Goal: Task Accomplishment & Management: Use online tool/utility

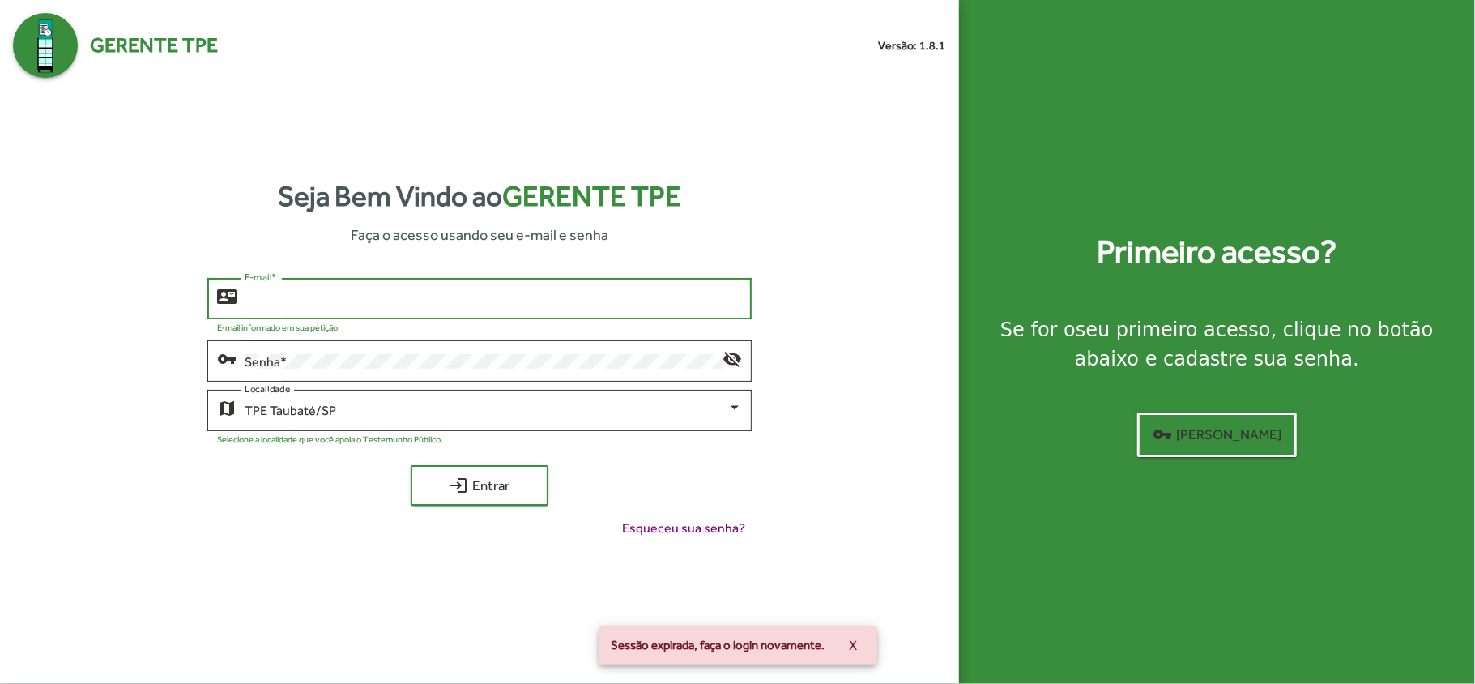
click at [257, 292] on input "E-mail *" at bounding box center [493, 299] width 497 height 15
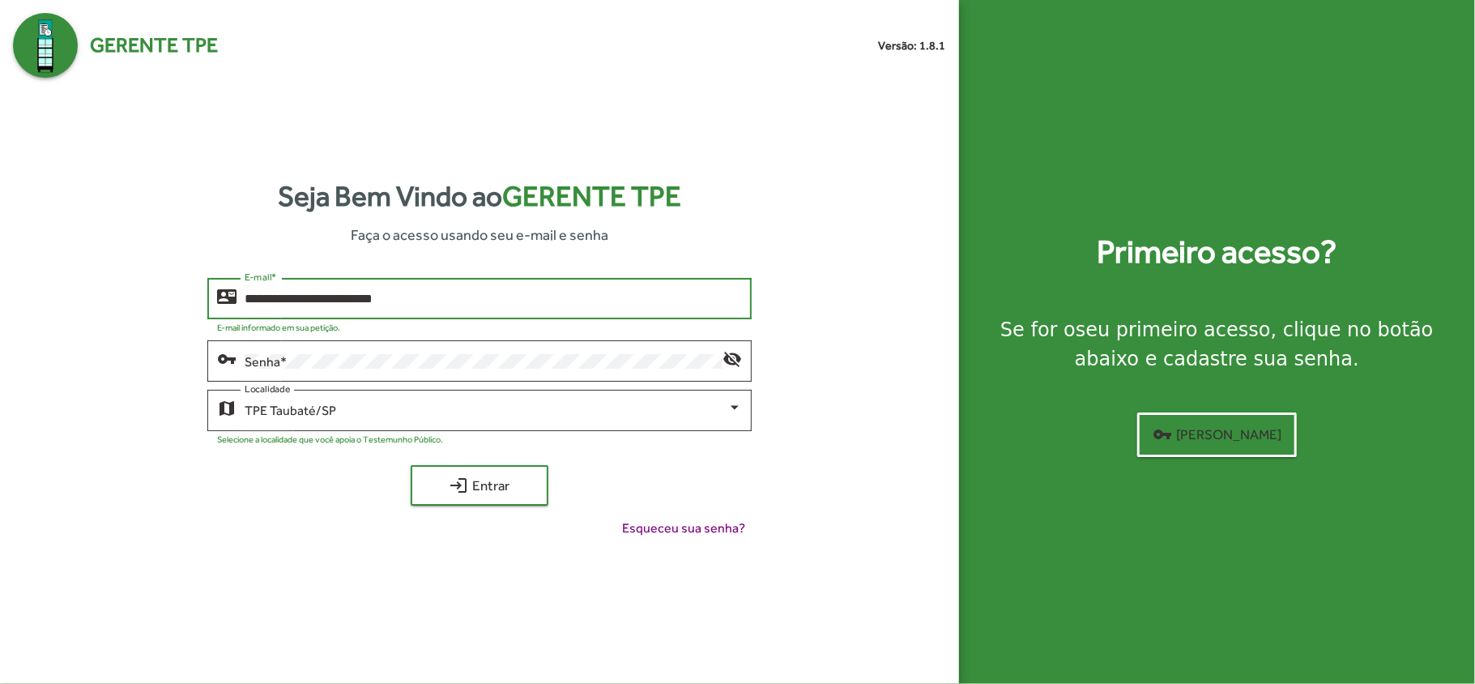
type input "**********"
click at [411, 465] on button "login Entrar" at bounding box center [480, 485] width 138 height 40
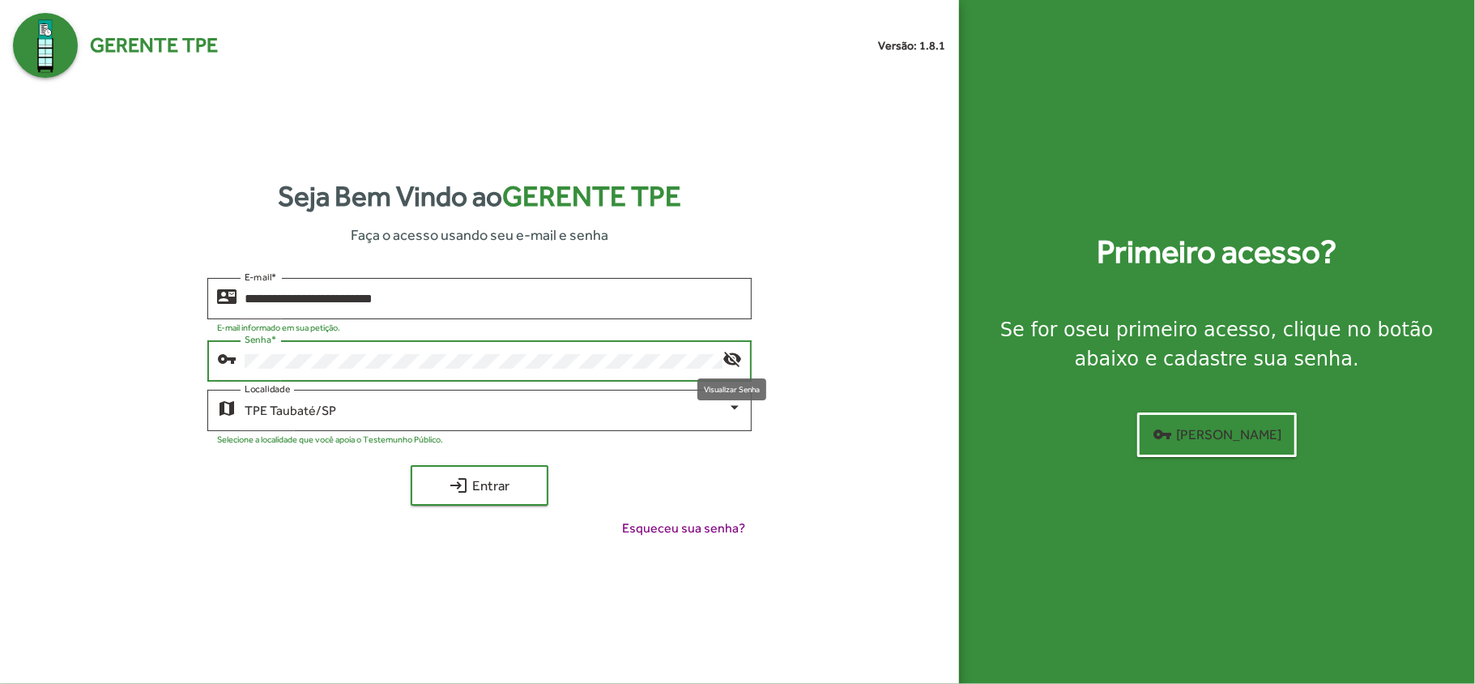
click at [731, 355] on mat-icon "visibility_off" at bounding box center [732, 357] width 19 height 19
click at [519, 490] on span "login Entrar" at bounding box center [479, 485] width 109 height 29
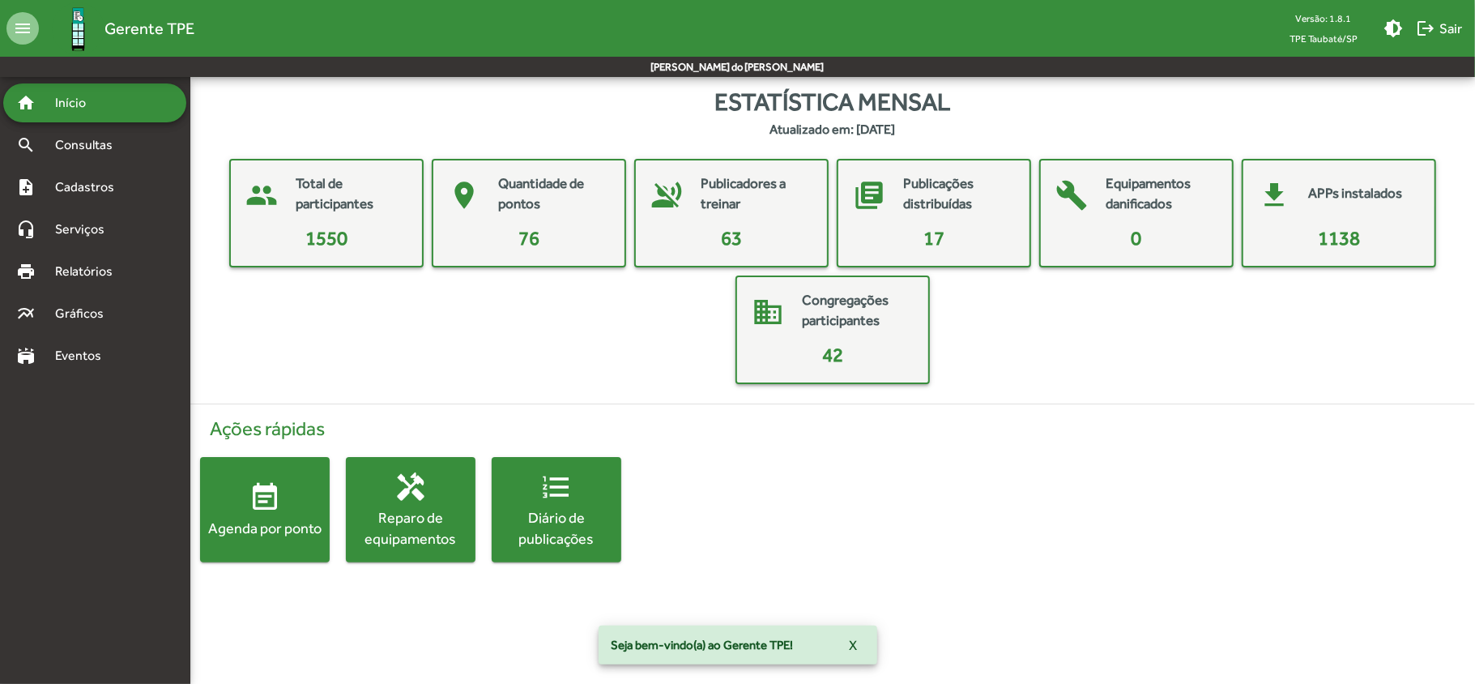
click at [403, 357] on div "people Total de participantes 1550 place Quantidade de pontos 76 voice_over_off…" at bounding box center [832, 271] width 1259 height 225
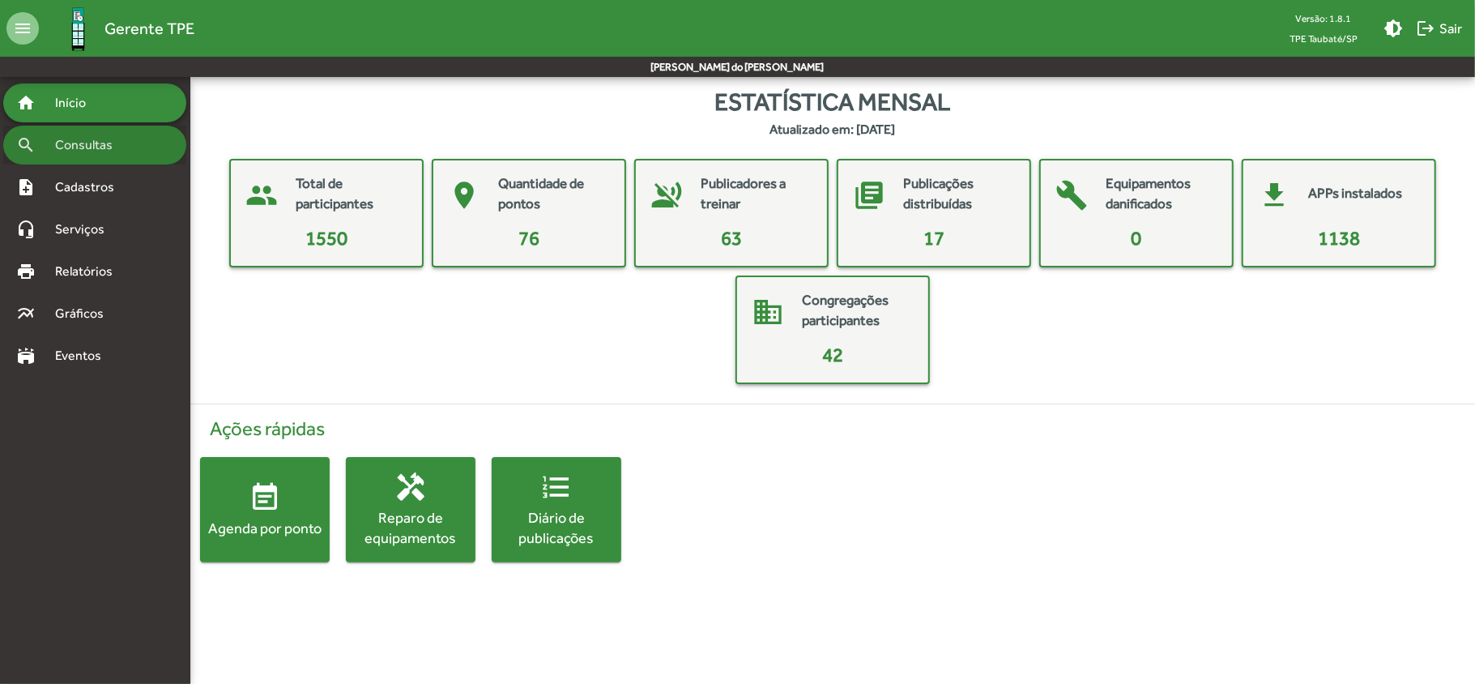
click at [86, 140] on span "Consultas" at bounding box center [89, 144] width 88 height 19
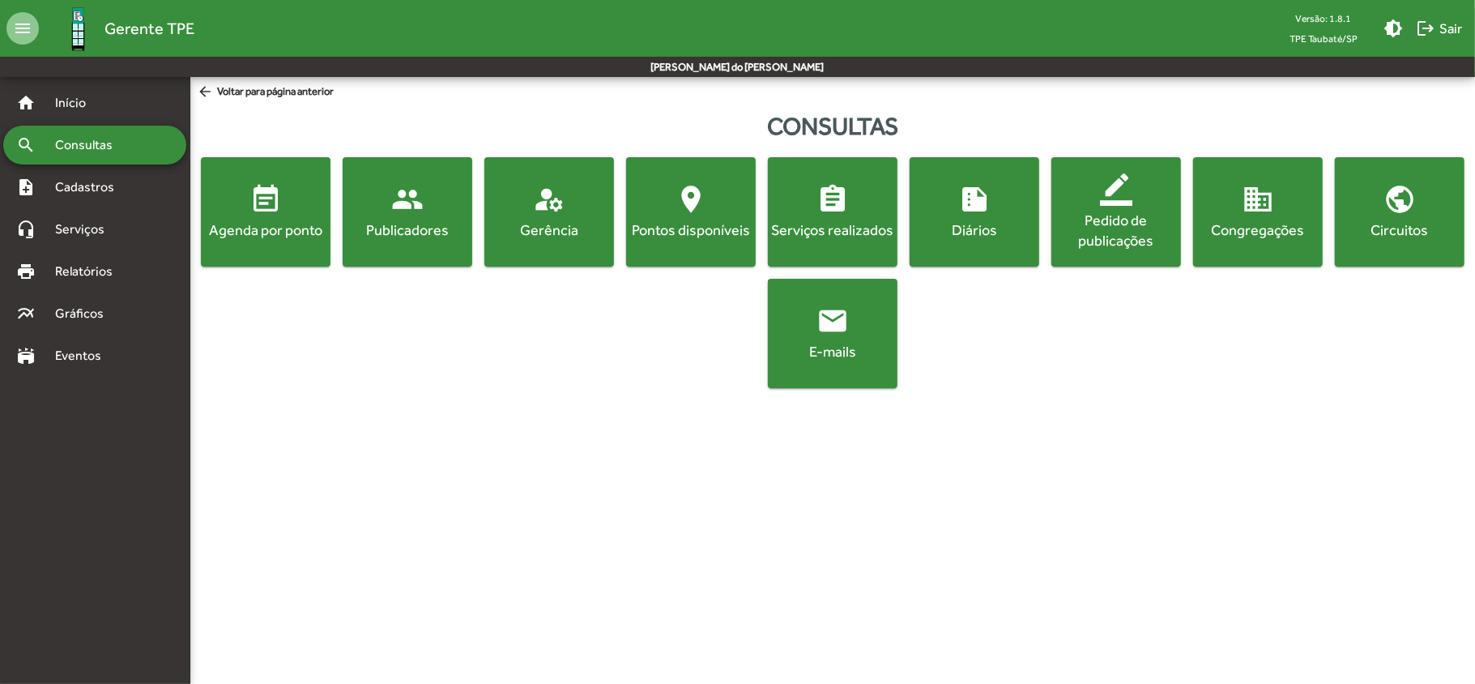
click at [112, 150] on span "Consultas" at bounding box center [89, 144] width 88 height 19
click at [230, 247] on button "event_note Agenda por ponto" at bounding box center [266, 211] width 130 height 109
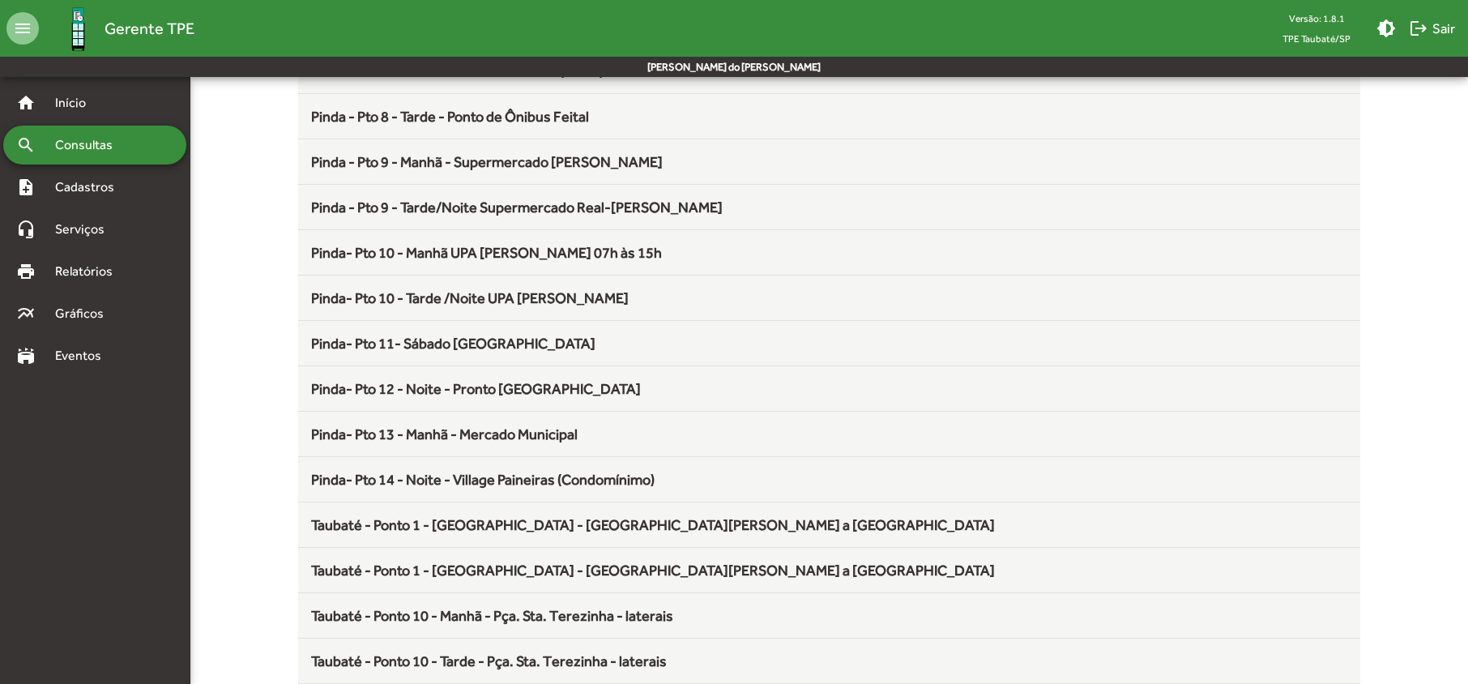
scroll to position [863, 0]
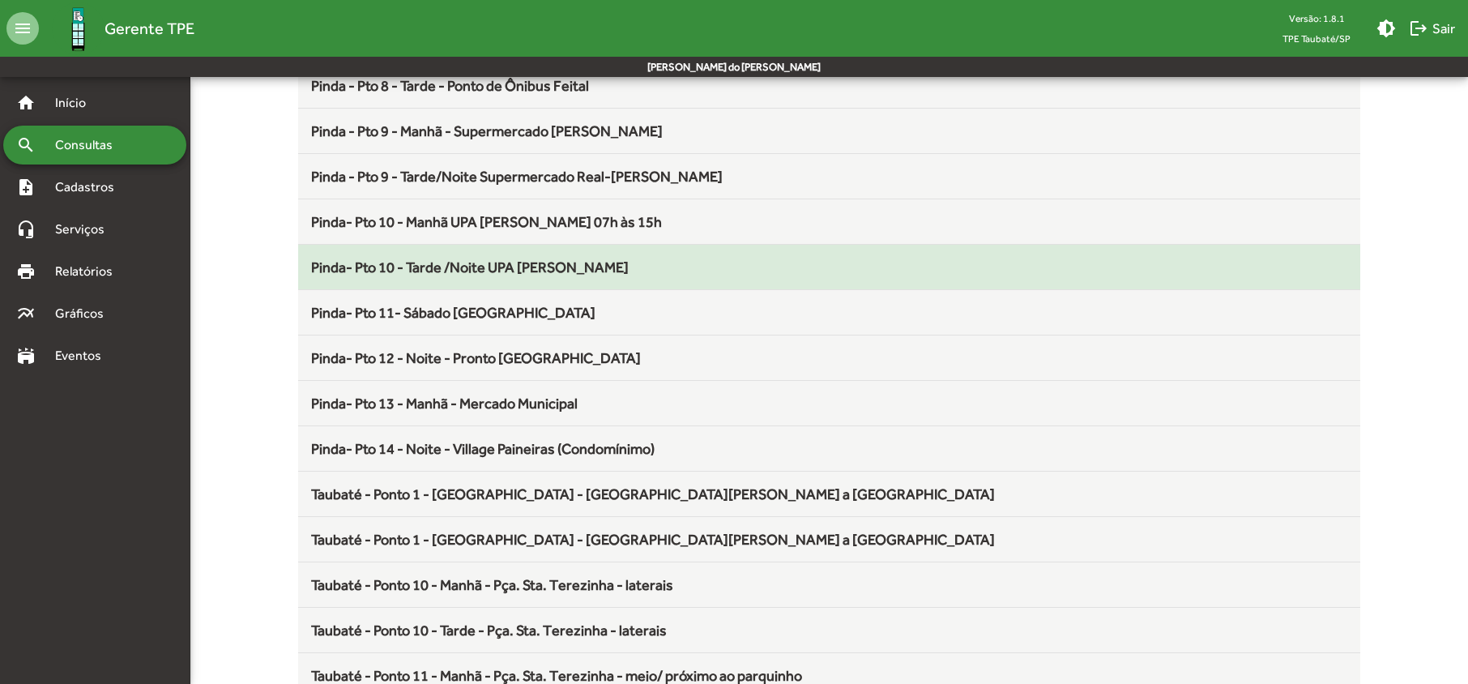
click at [461, 273] on span "Pinda- Pto 10 - Tarde /Noite UPA [PERSON_NAME]" at bounding box center [470, 266] width 318 height 17
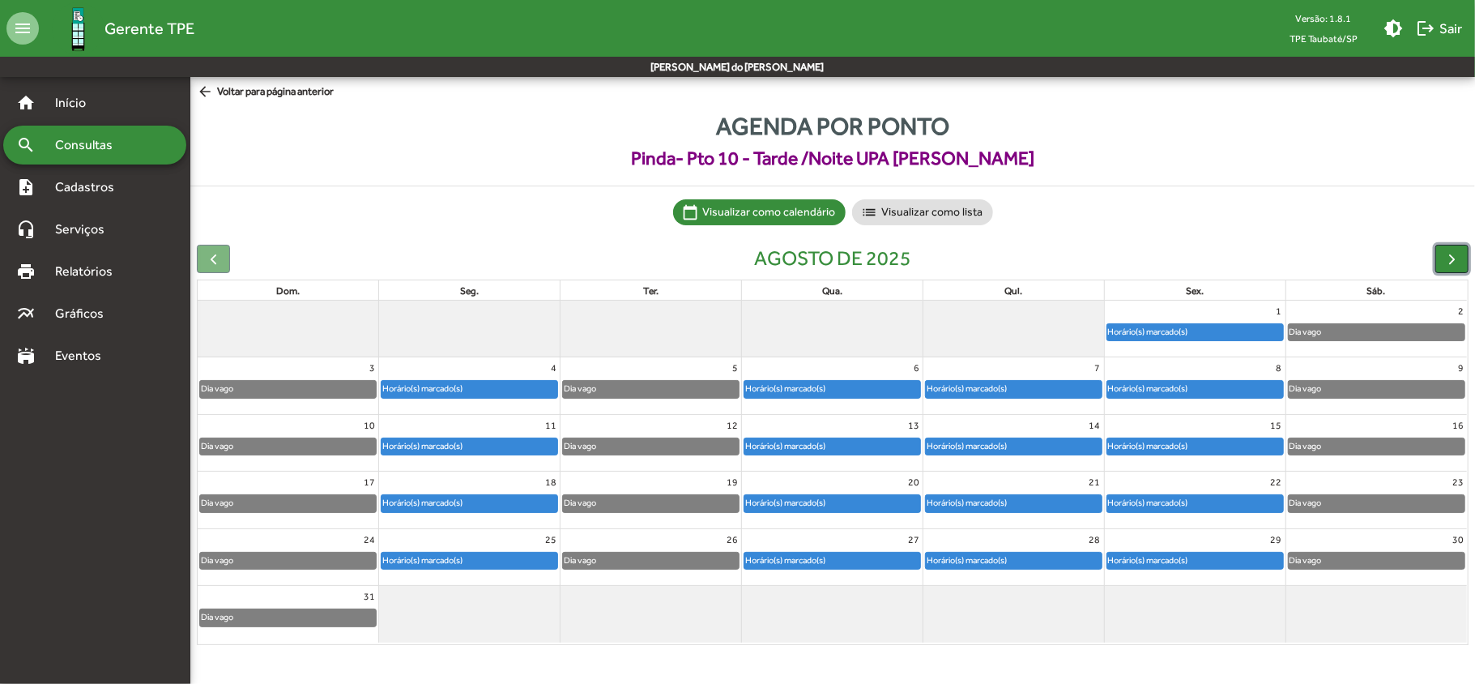
click at [1456, 260] on span "button" at bounding box center [1451, 258] width 17 height 17
click at [1449, 263] on div at bounding box center [1451, 259] width 33 height 28
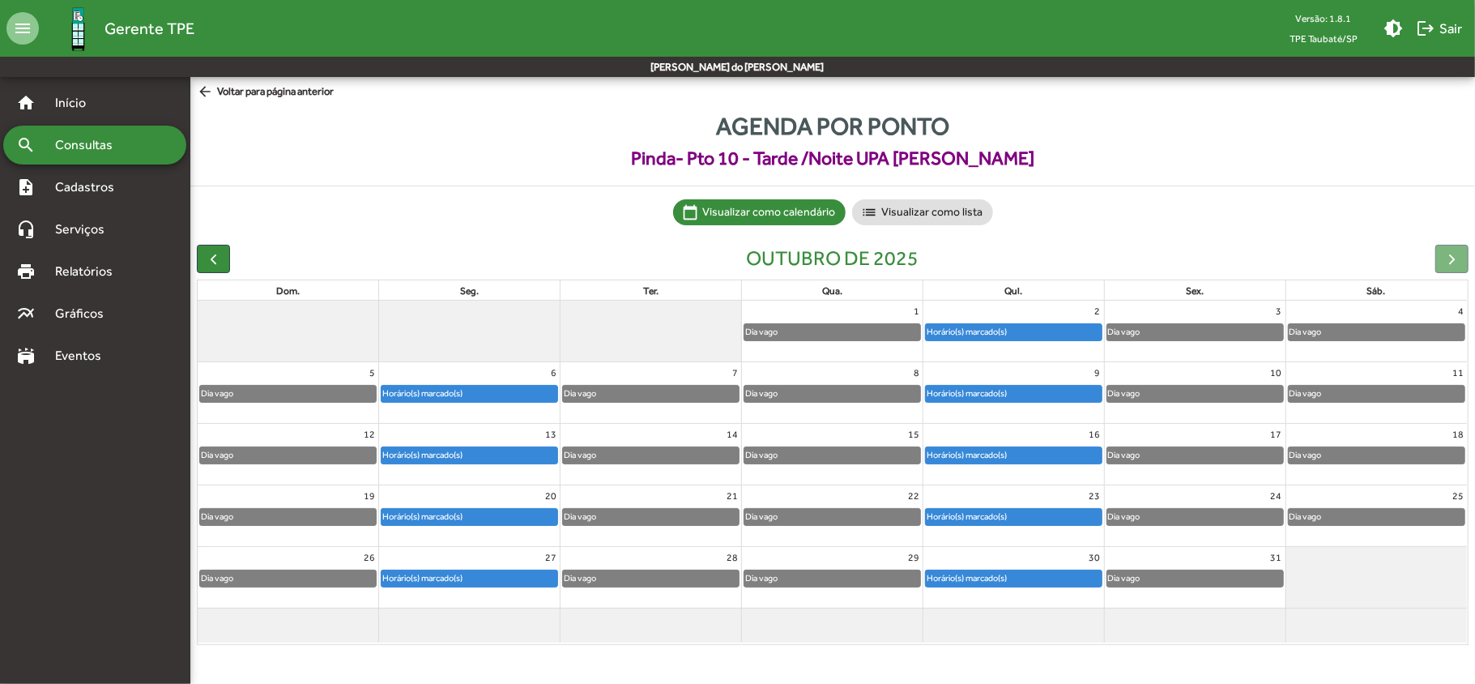
click at [1451, 261] on div at bounding box center [1451, 259] width 33 height 28
click at [215, 264] on span "button" at bounding box center [213, 258] width 17 height 17
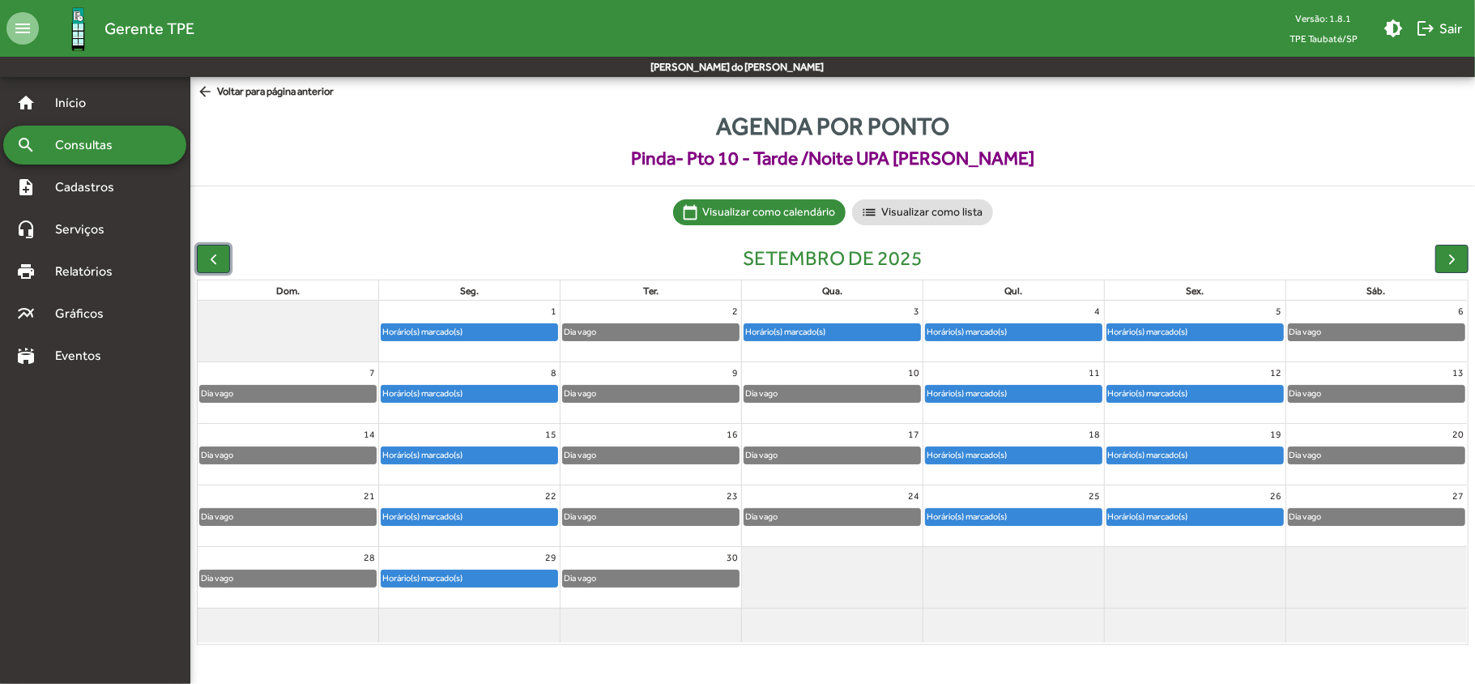
click at [1238, 635] on div at bounding box center [1195, 622] width 181 height 26
click at [111, 143] on span "Consultas" at bounding box center [89, 144] width 88 height 19
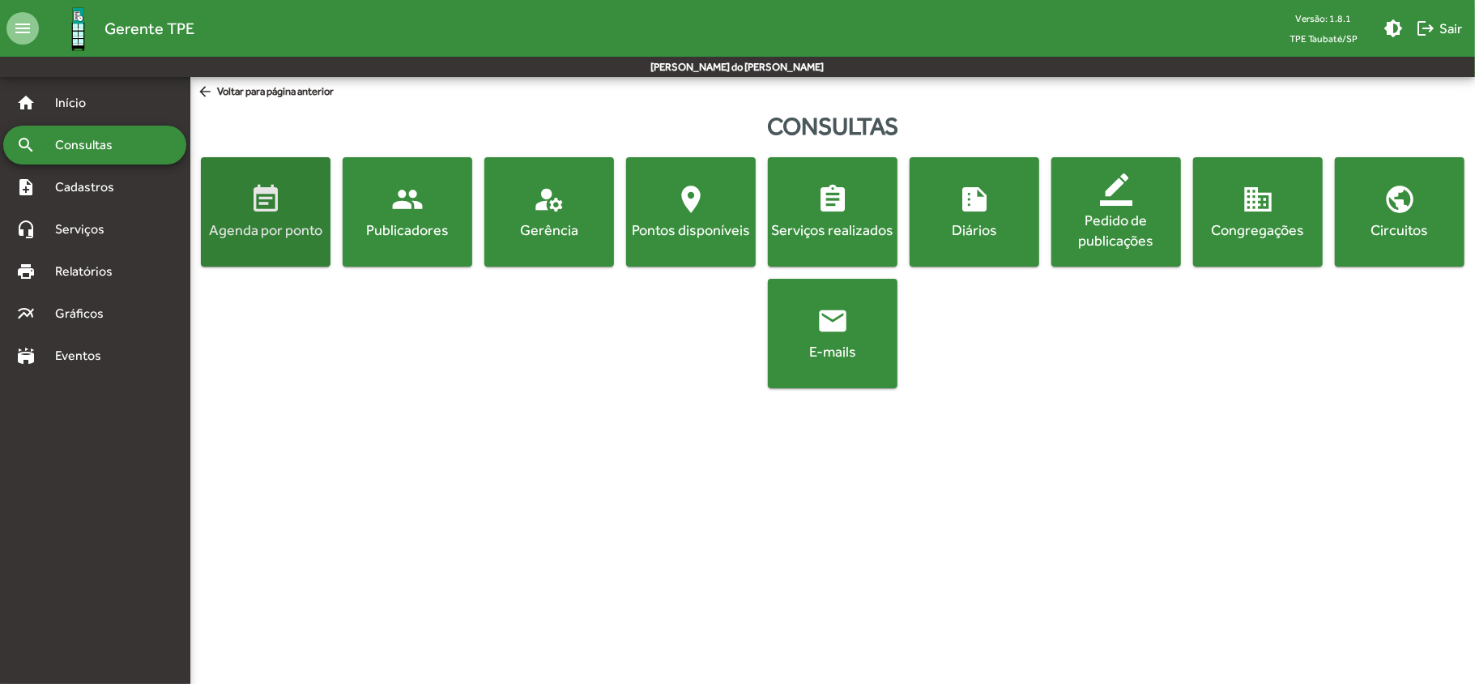
click at [276, 246] on button "event_note Agenda por ponto" at bounding box center [266, 211] width 130 height 109
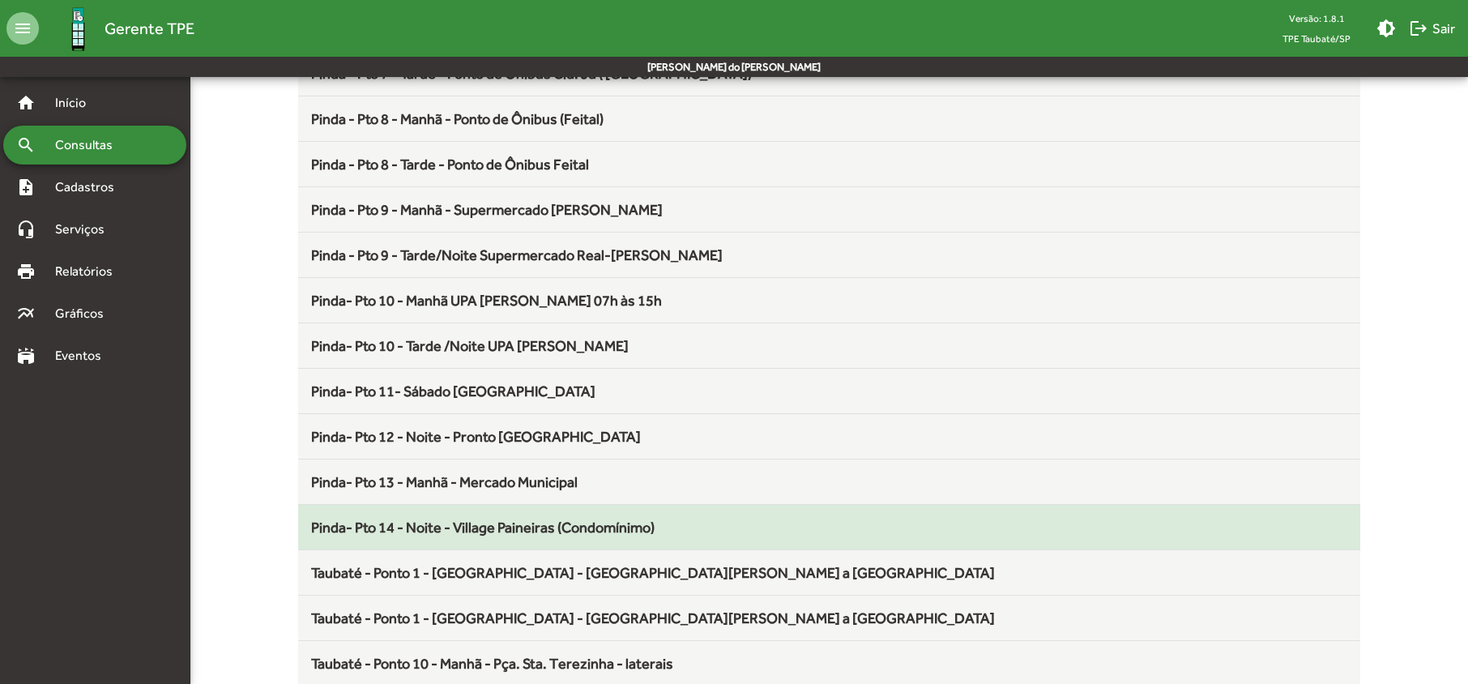
scroll to position [756, 0]
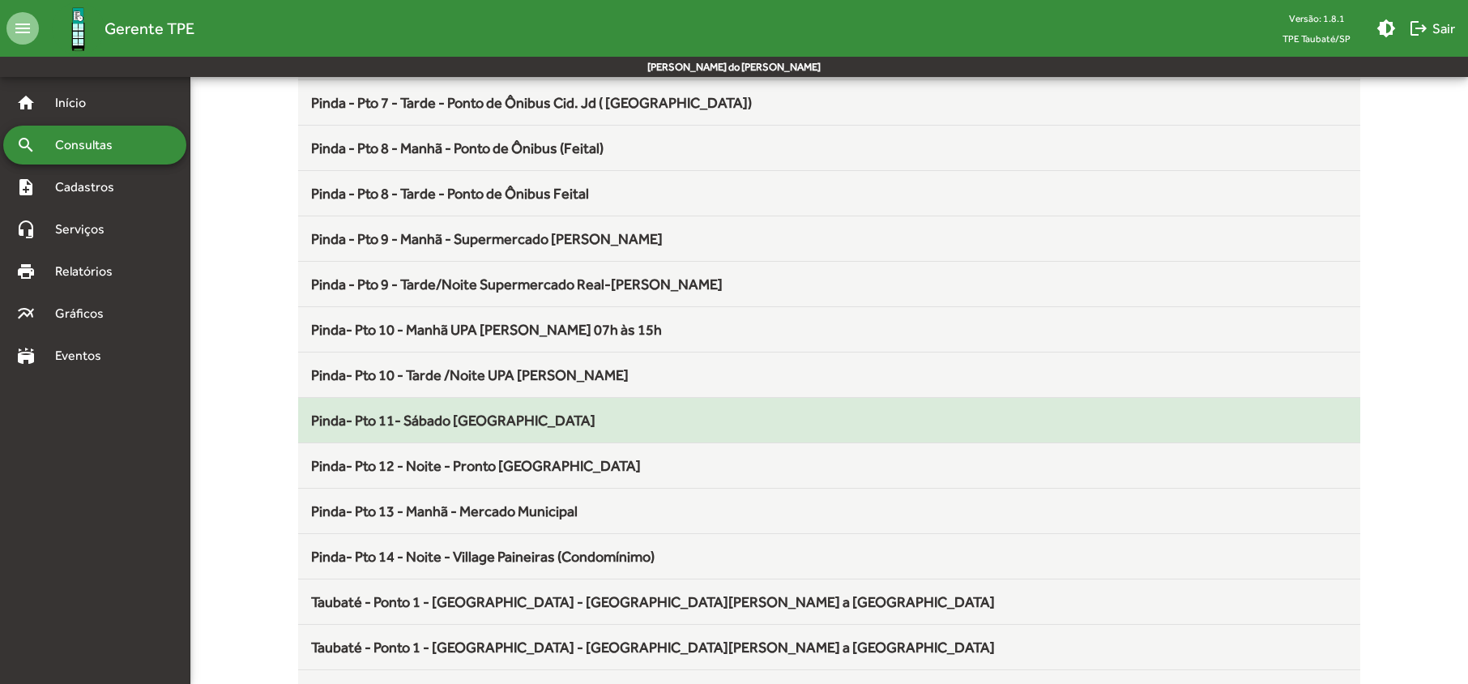
click at [471, 428] on span "Pinda- Pto 11- Sábado [GEOGRAPHIC_DATA]" at bounding box center [453, 419] width 284 height 17
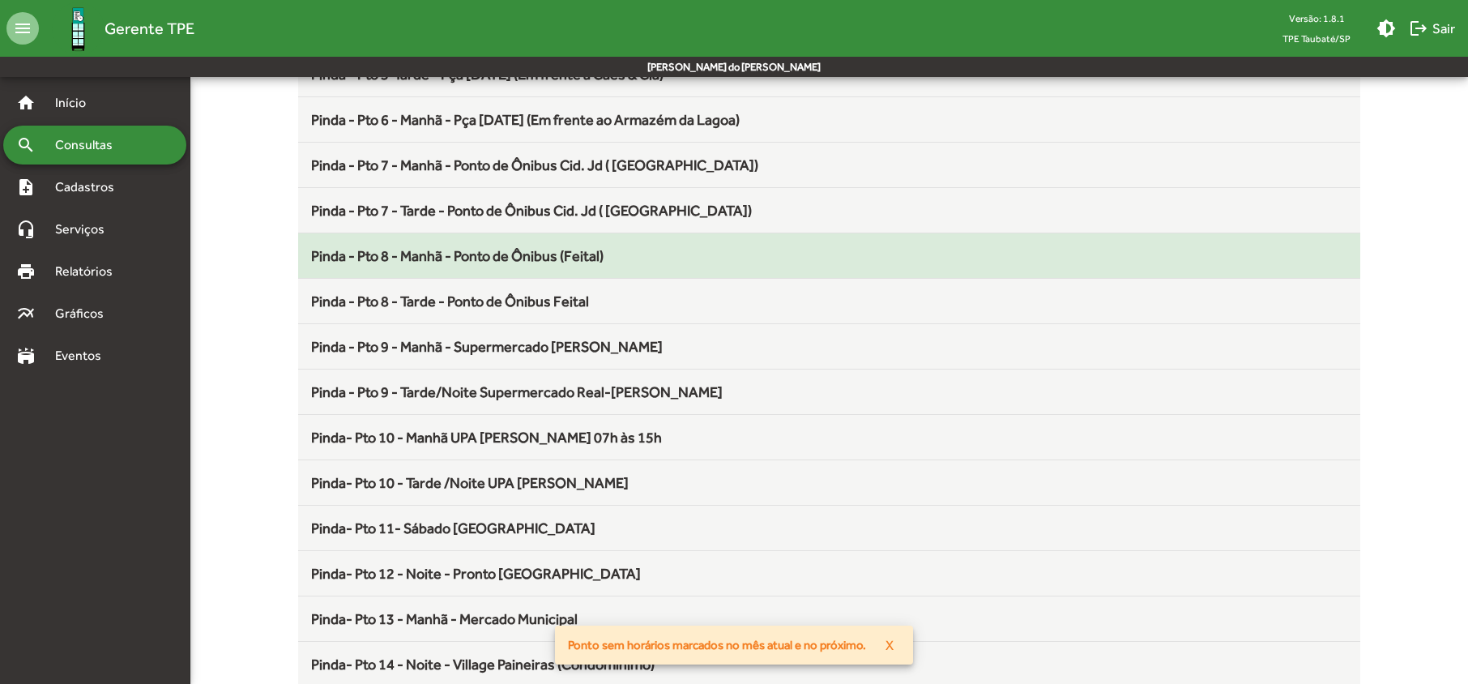
scroll to position [756, 0]
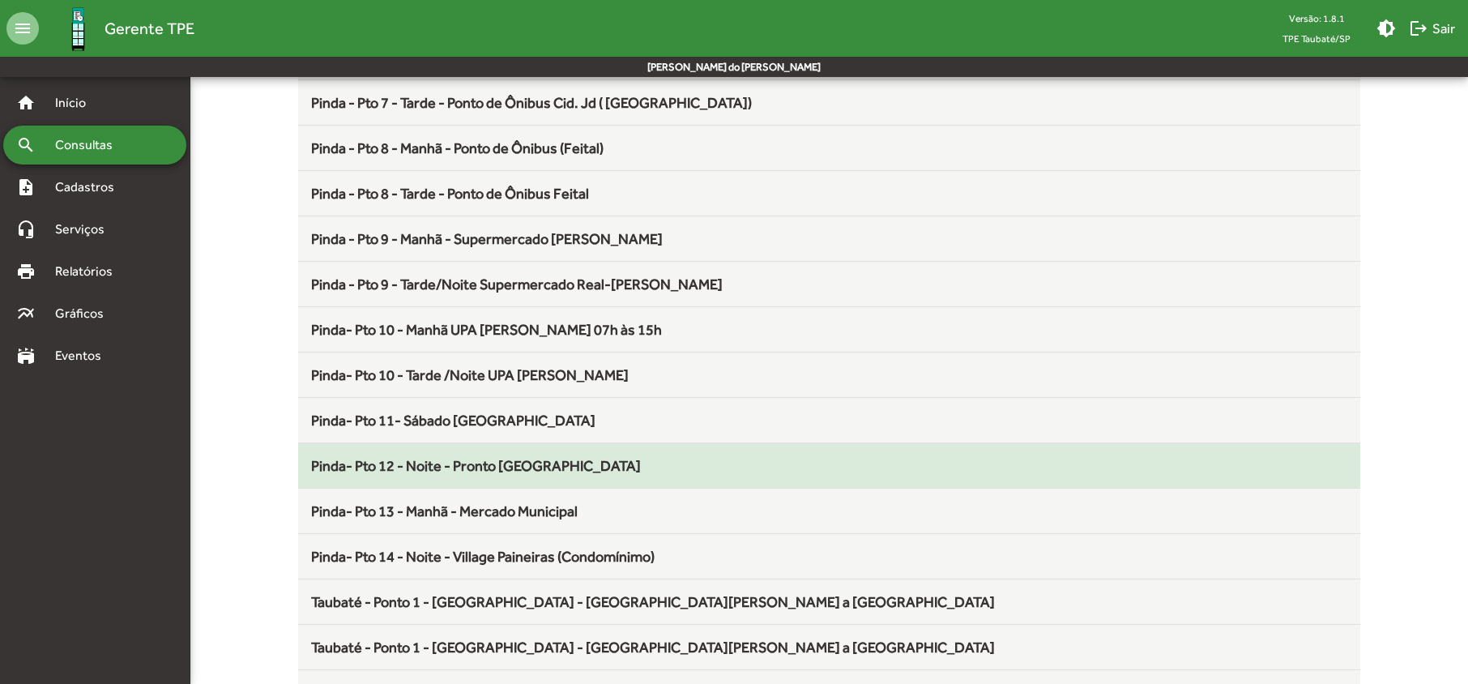
click at [458, 474] on span "Pinda- Pto 12 - Noite - Pronto [GEOGRAPHIC_DATA]" at bounding box center [476, 465] width 330 height 17
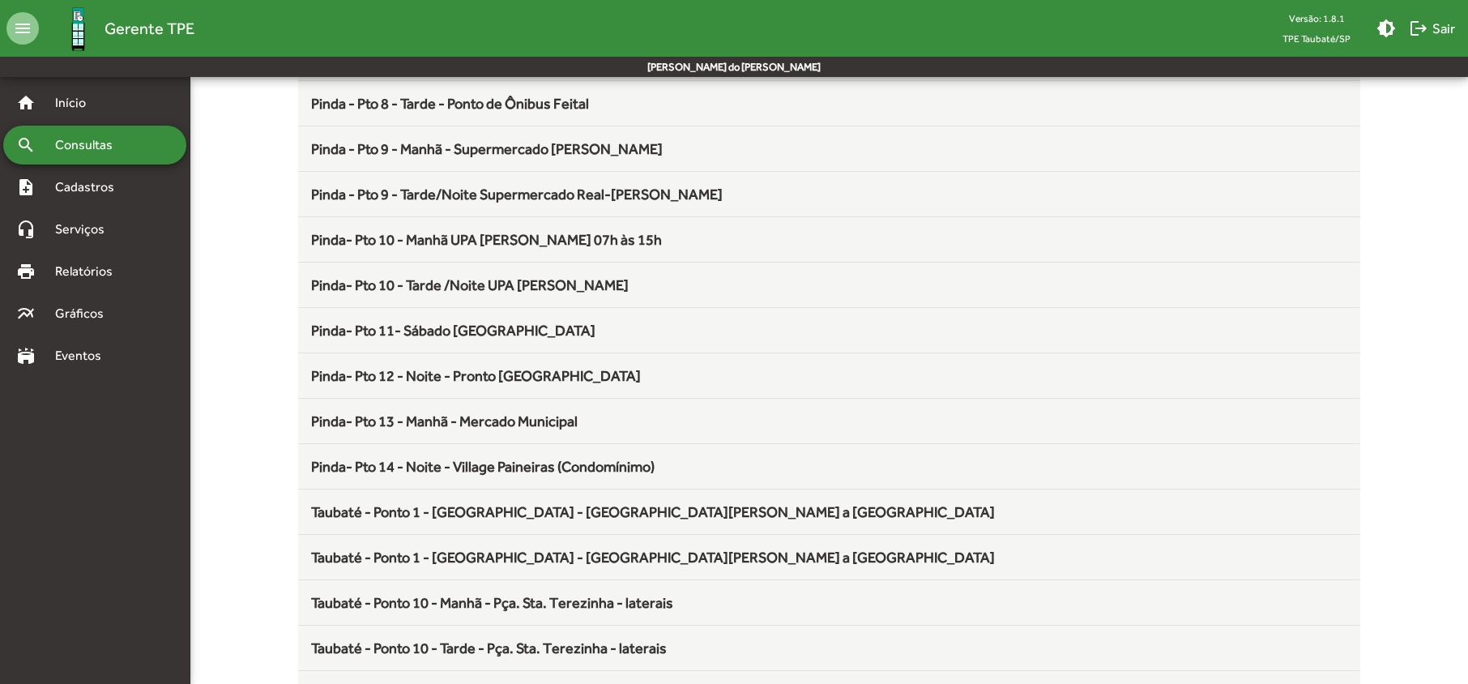
scroll to position [863, 0]
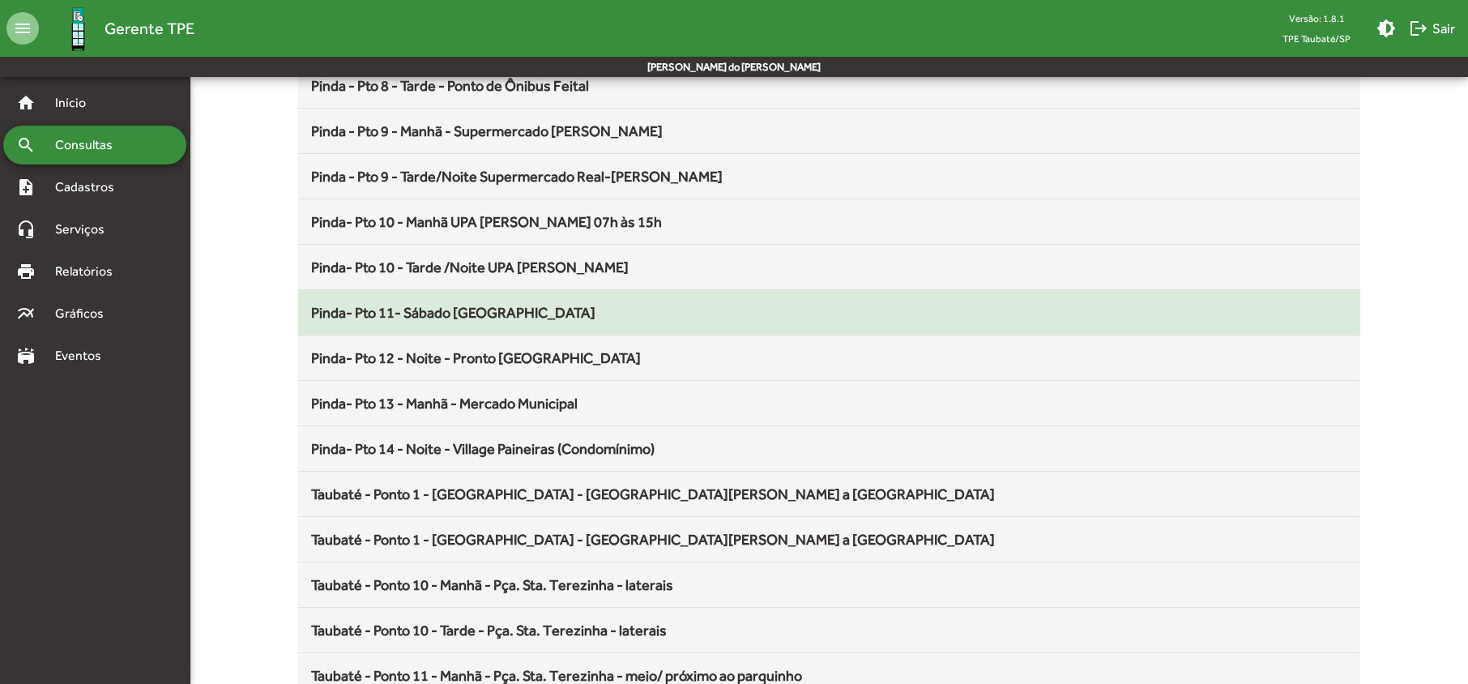
click at [448, 319] on span "Pinda- Pto 11- Sábado [GEOGRAPHIC_DATA]" at bounding box center [453, 312] width 284 height 17
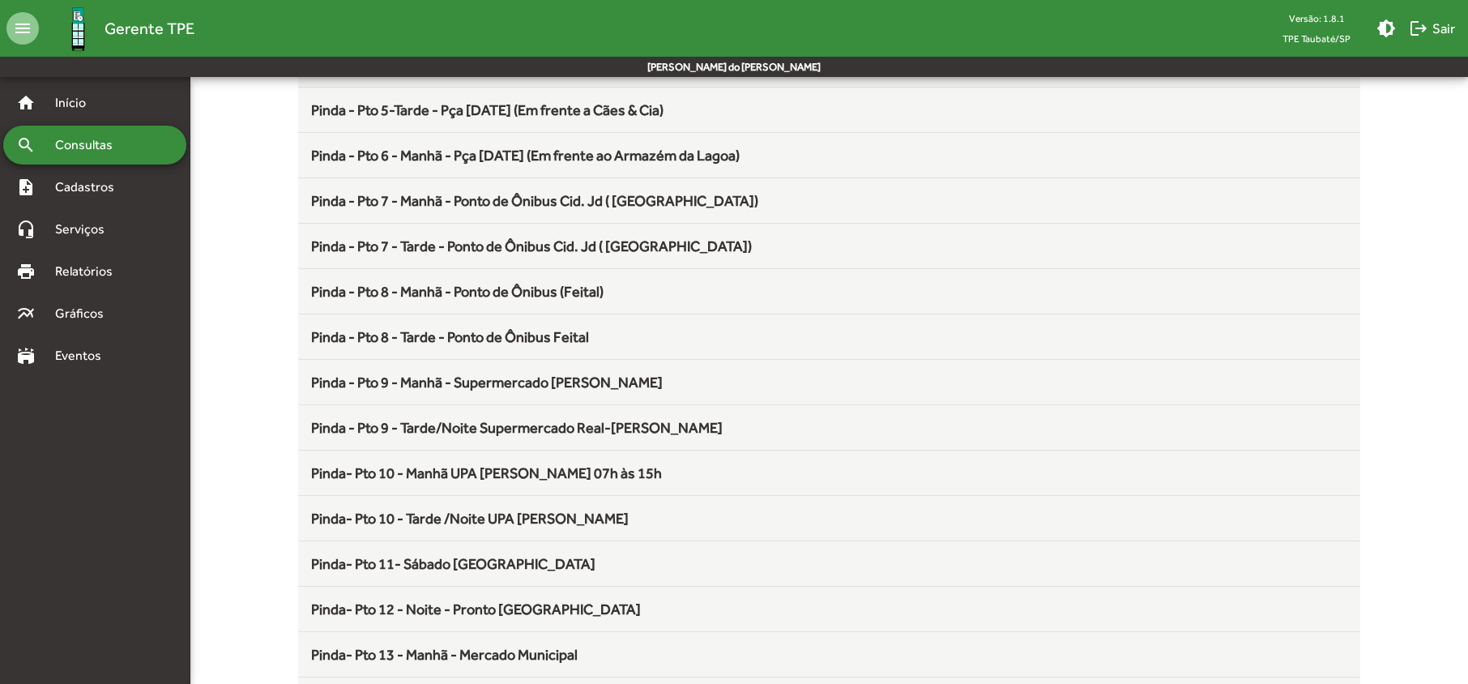
scroll to position [648, 0]
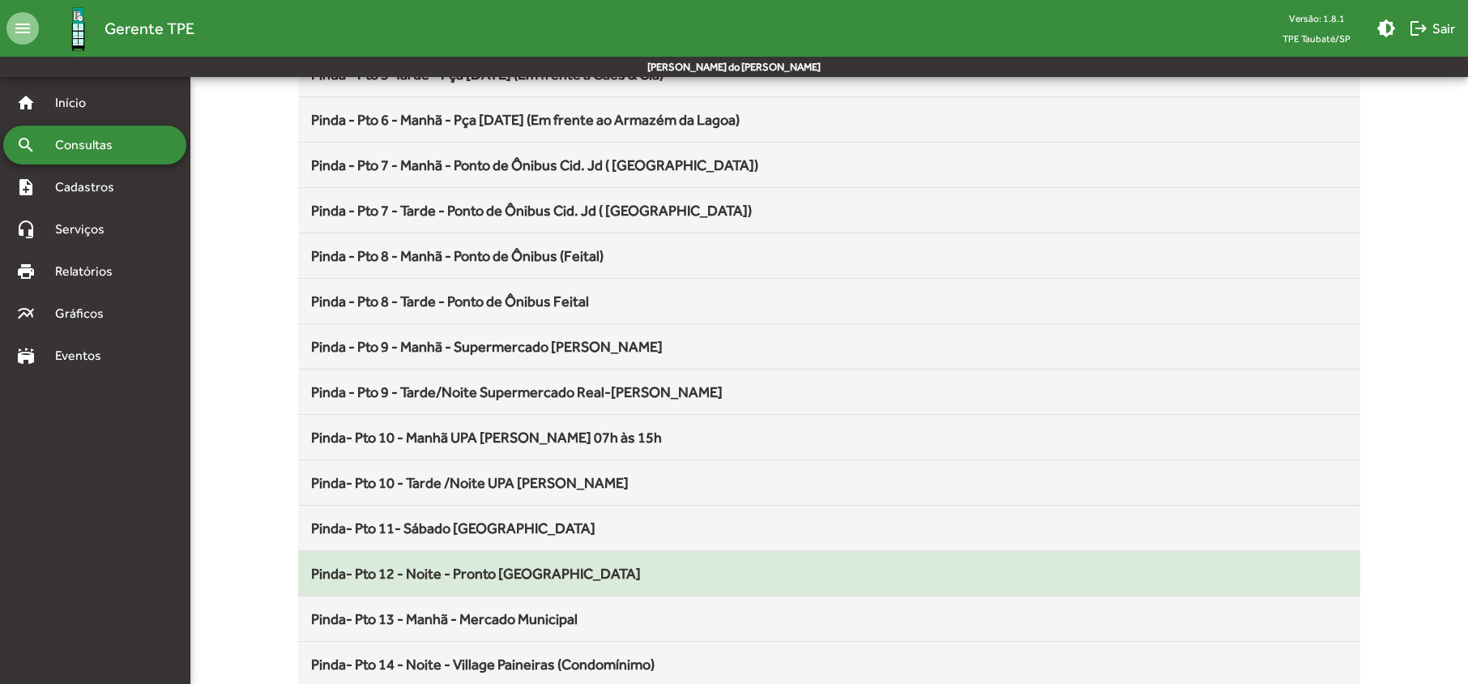
click at [496, 580] on span "Pinda- Pto 12 - Noite - Pronto [GEOGRAPHIC_DATA]" at bounding box center [476, 573] width 330 height 17
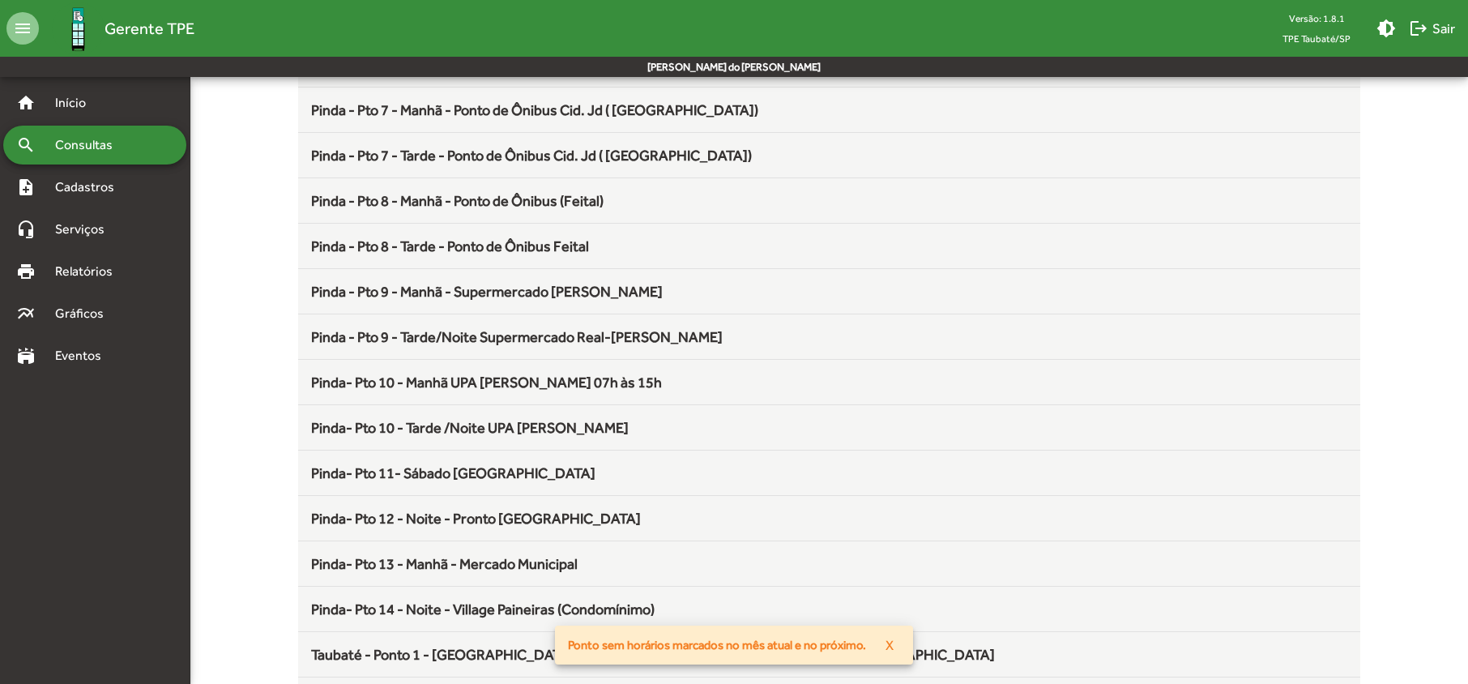
scroll to position [756, 0]
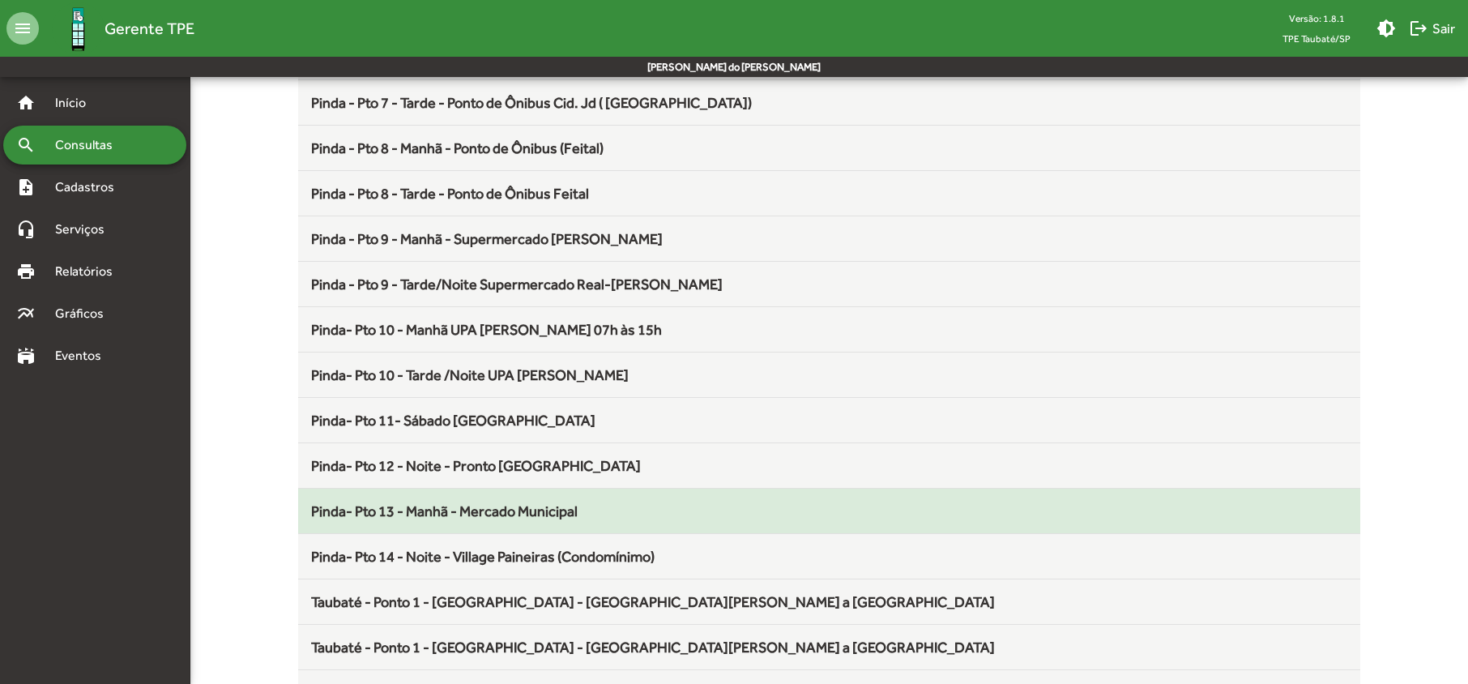
click at [436, 516] on span "Pinda- Pto 13 - Manhã - Mercado Municipal" at bounding box center [444, 510] width 266 height 17
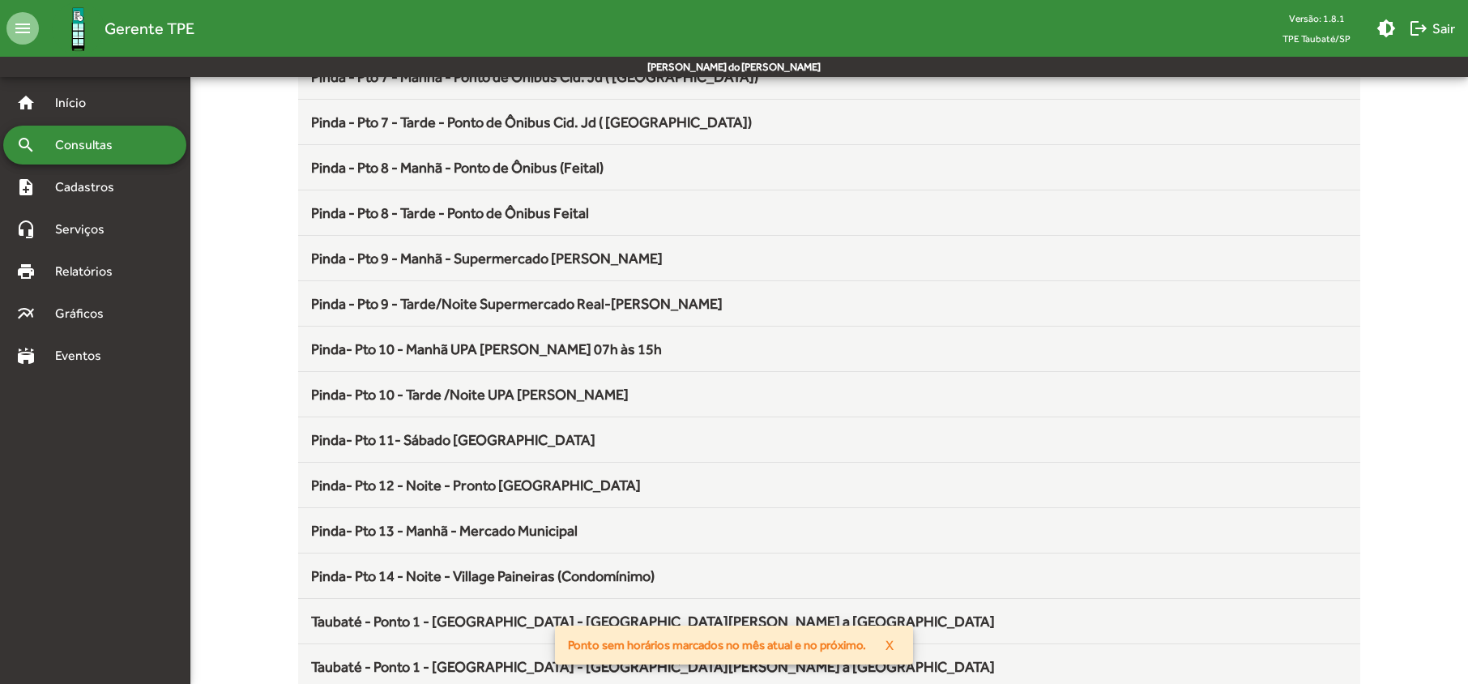
scroll to position [756, 0]
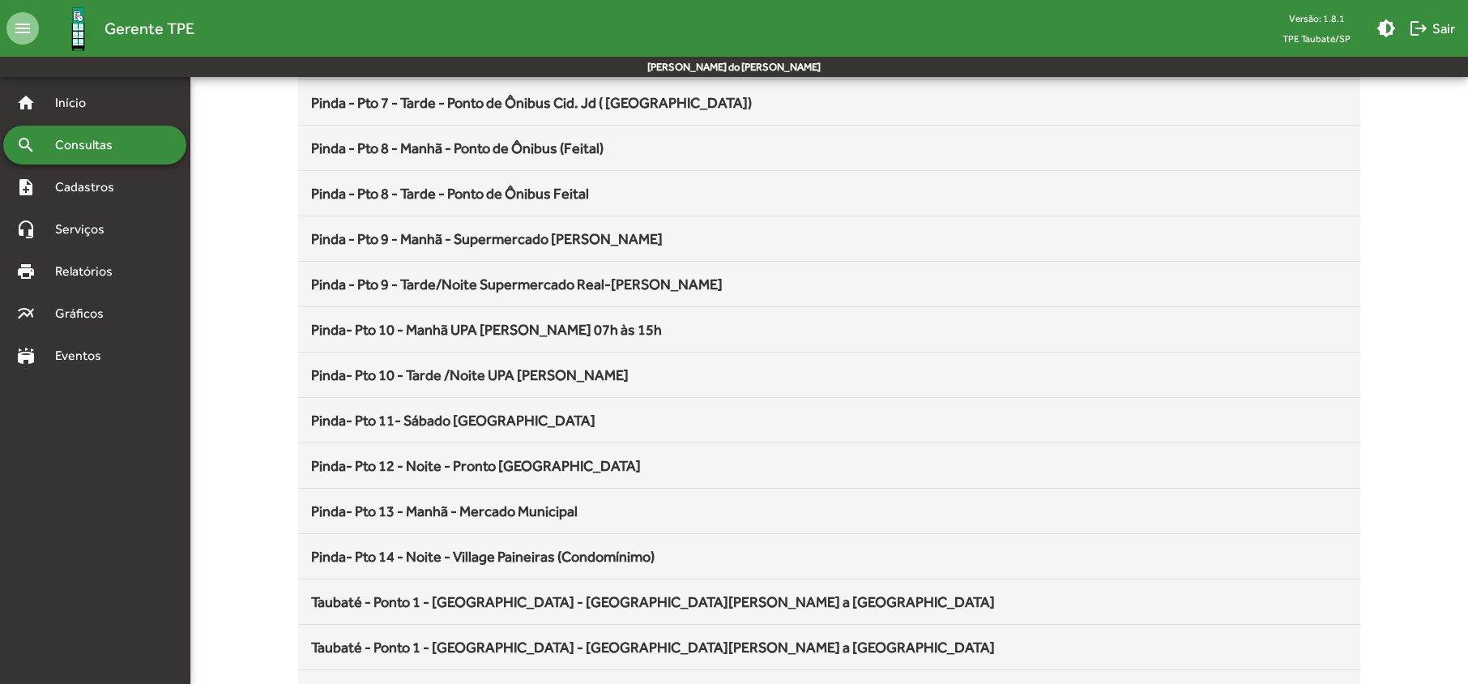
click at [452, 562] on span "Pinda- Pto 14 - Noite - Village Paineiras (Condomínimo)" at bounding box center [482, 556] width 343 height 17
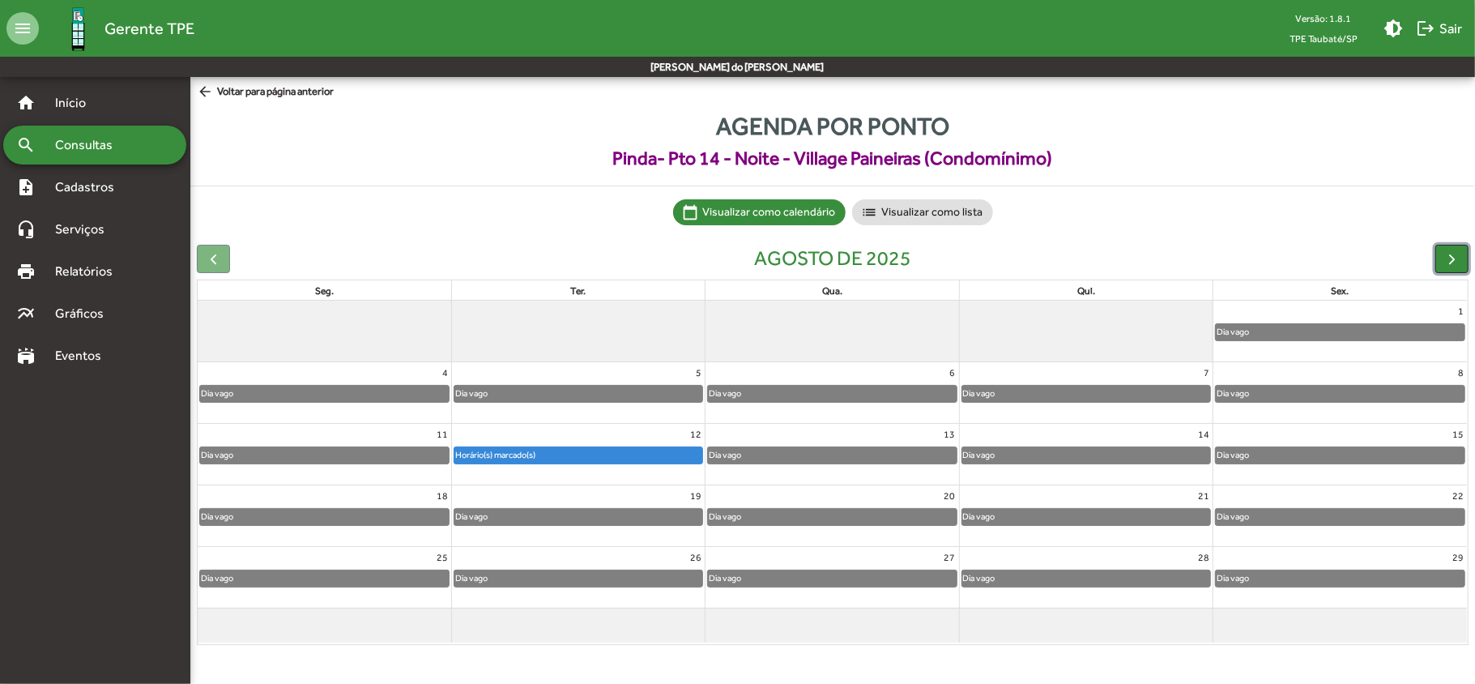
click at [1458, 257] on span "button" at bounding box center [1451, 258] width 17 height 17
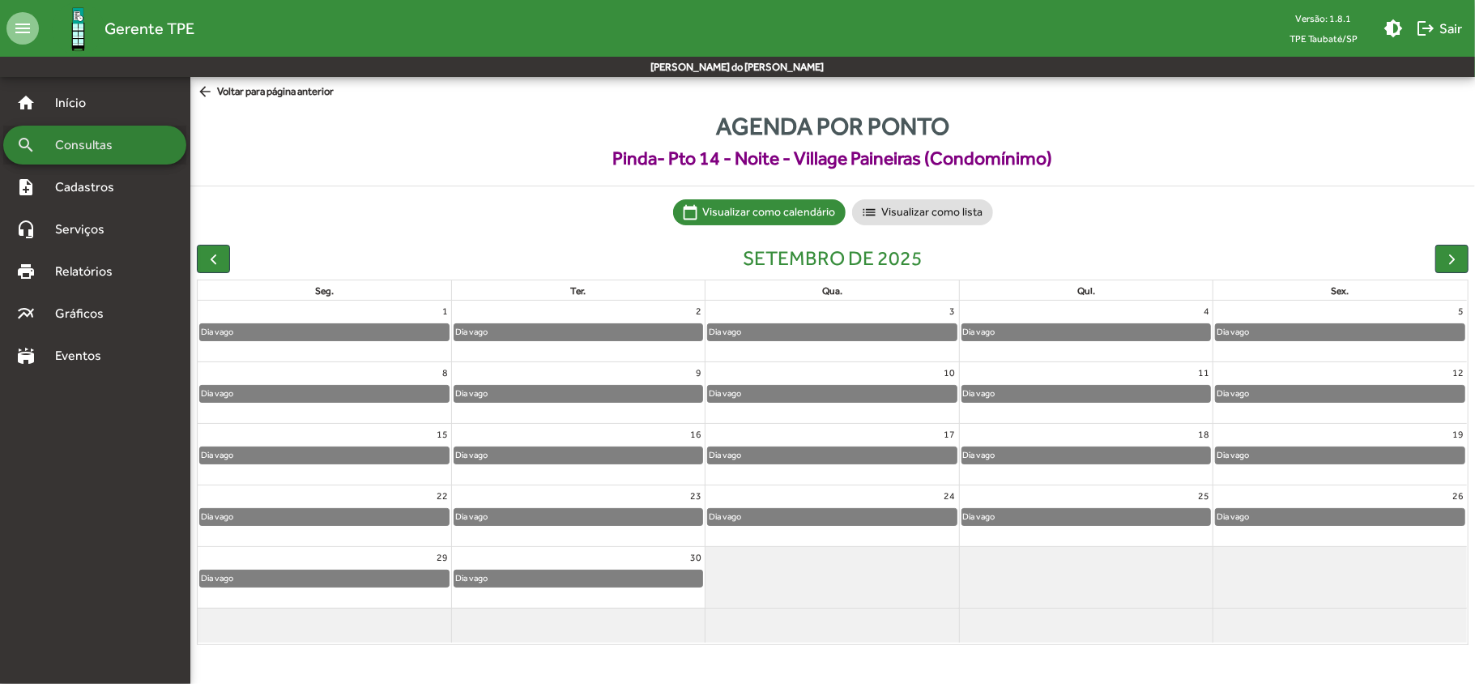
click at [102, 139] on span "Consultas" at bounding box center [89, 144] width 88 height 19
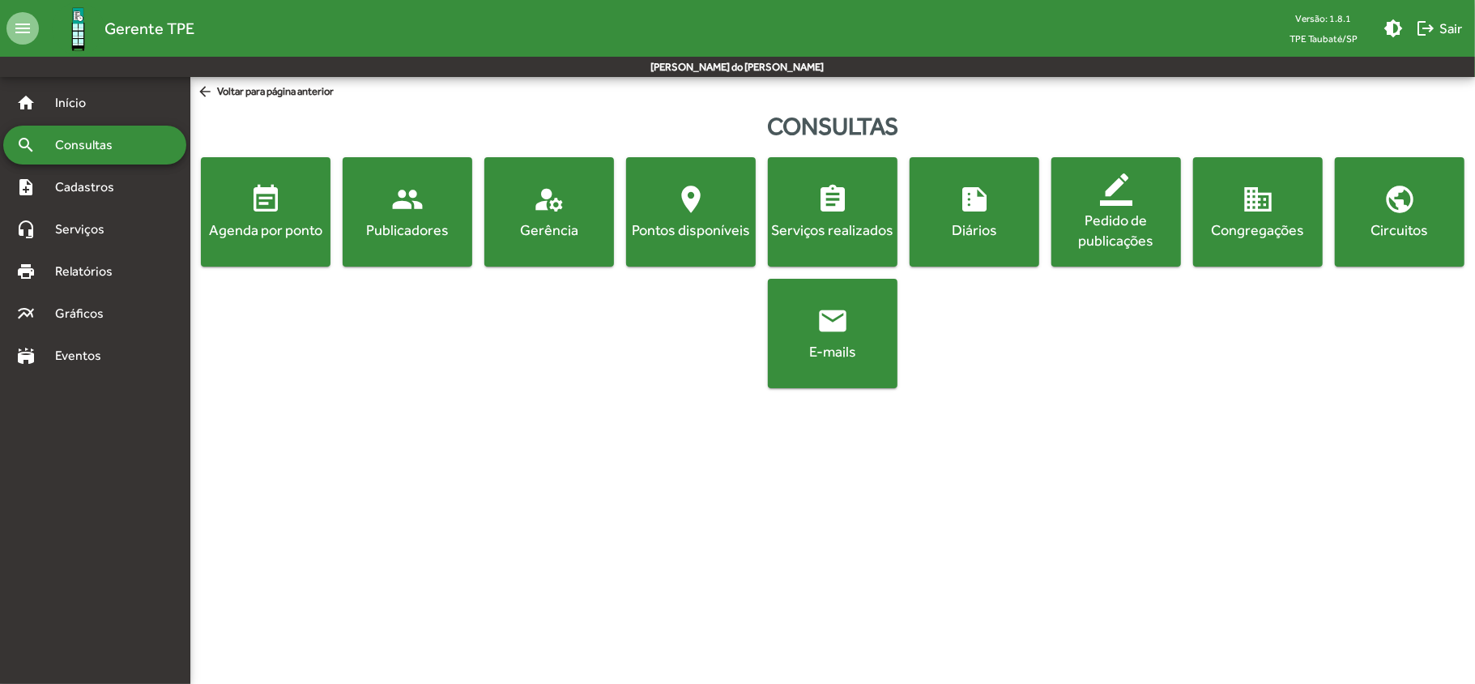
click at [241, 235] on div "Agenda por ponto" at bounding box center [265, 230] width 123 height 20
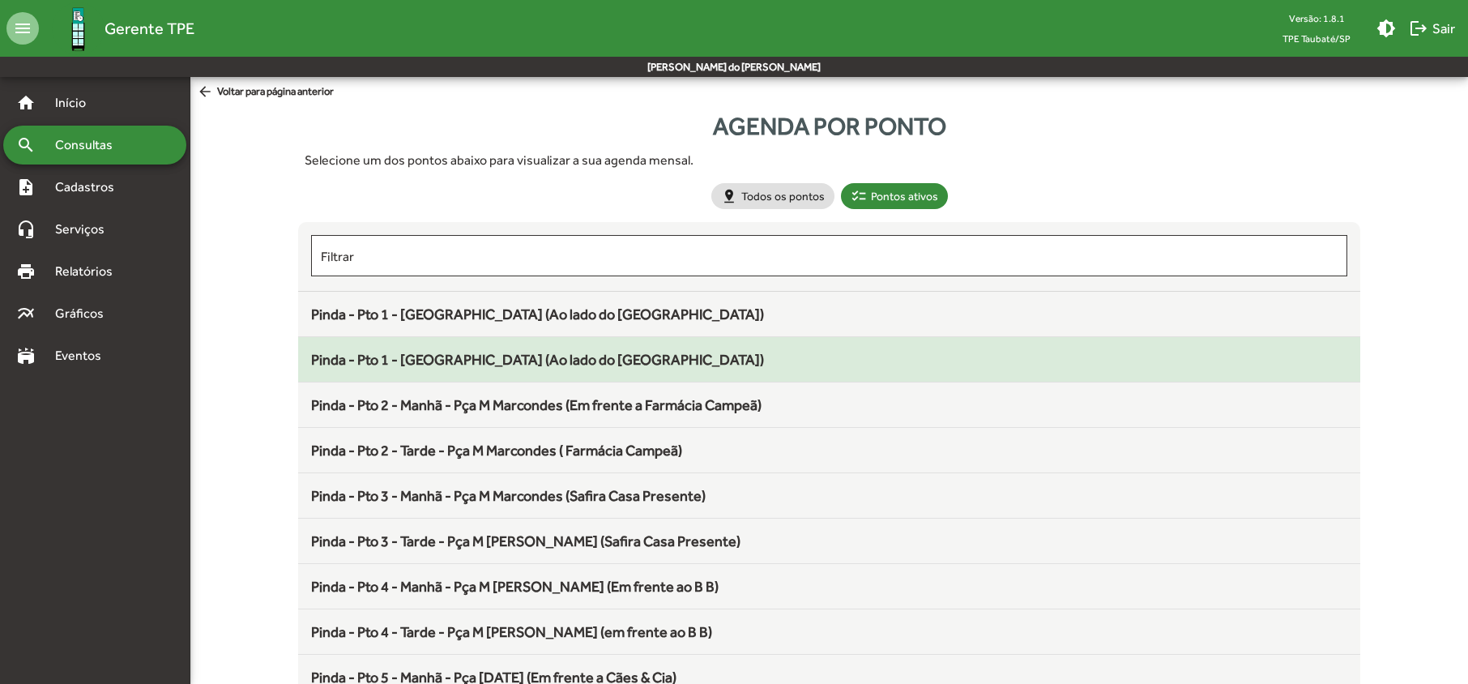
click at [428, 361] on span "Pinda - Pto 1 - [GEOGRAPHIC_DATA] (Ao lado do [GEOGRAPHIC_DATA])" at bounding box center [537, 359] width 453 height 17
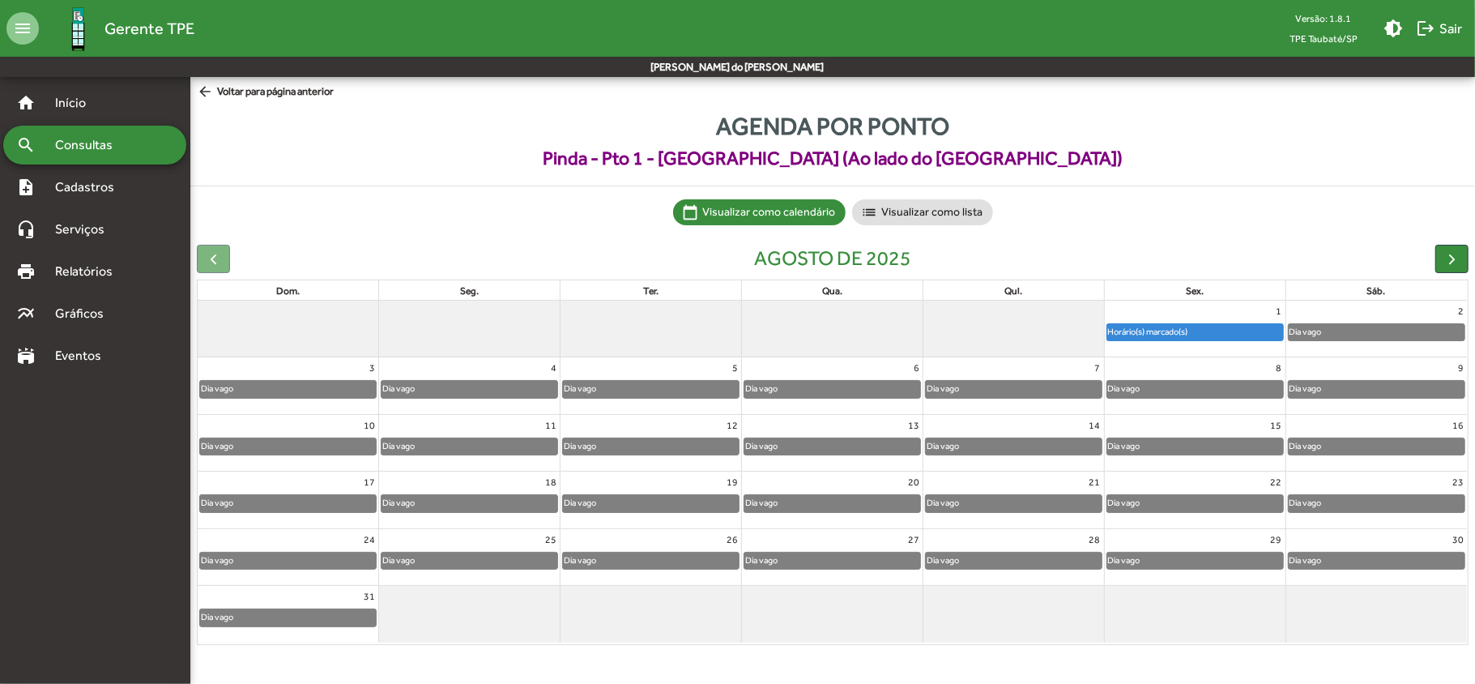
click at [126, 146] on span "Consultas" at bounding box center [89, 144] width 88 height 19
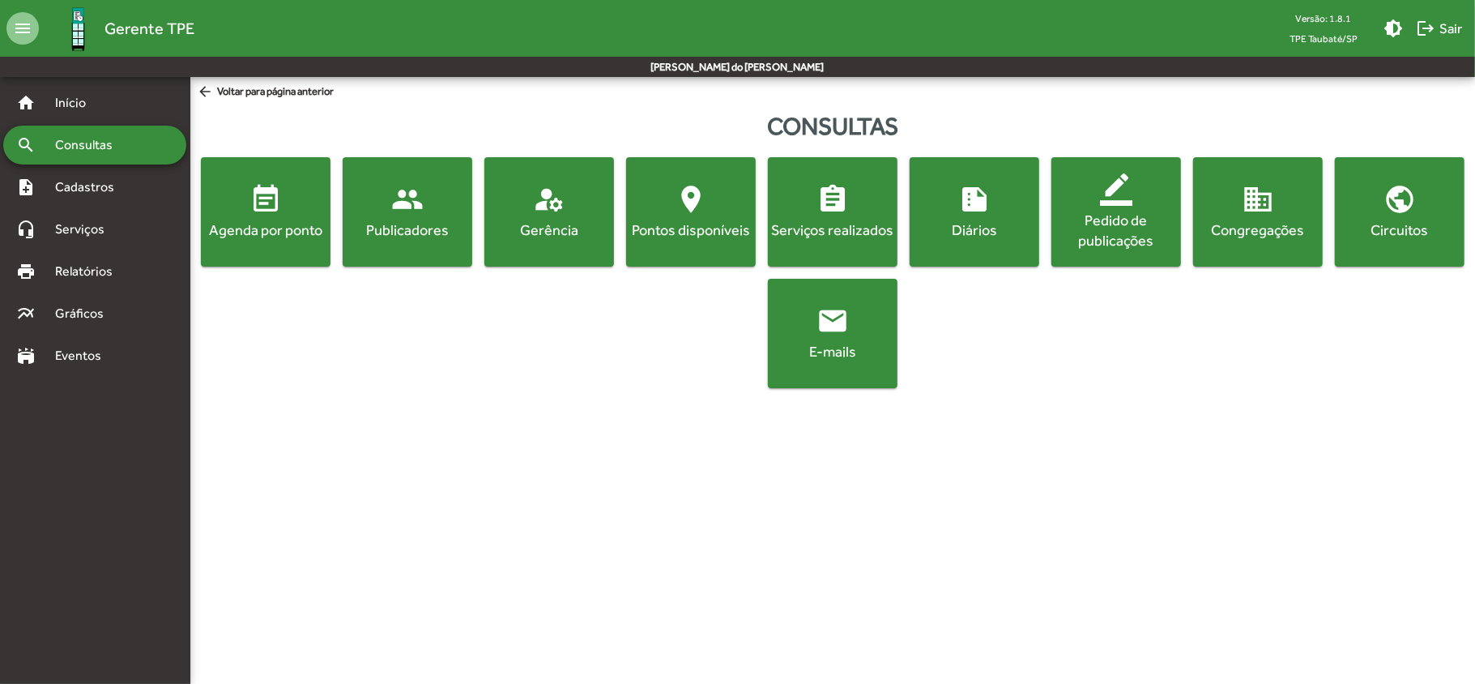
click at [289, 244] on button "event_note Agenda por ponto" at bounding box center [266, 211] width 130 height 109
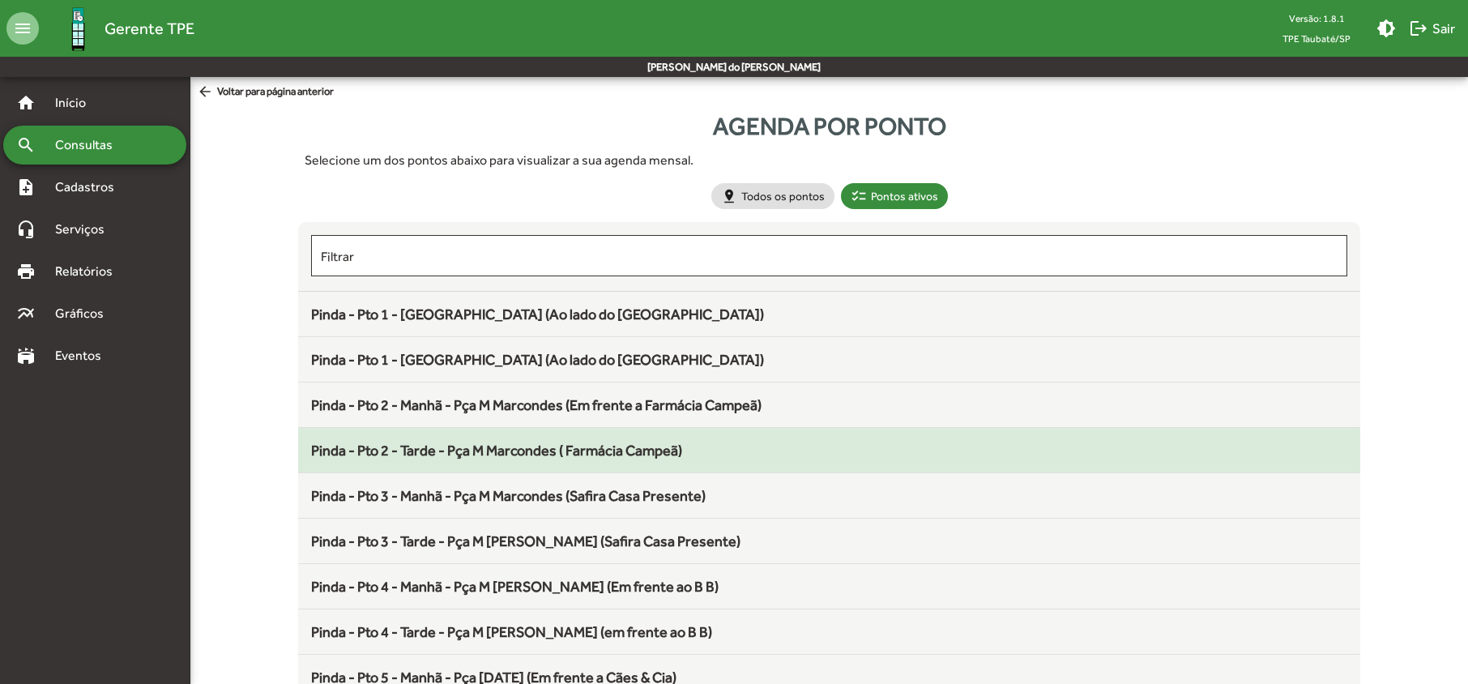
click at [422, 452] on span "Pinda - Pto 2 - Tarde - Pça M Marcondes ( Farmácia Campeã)" at bounding box center [496, 449] width 371 height 17
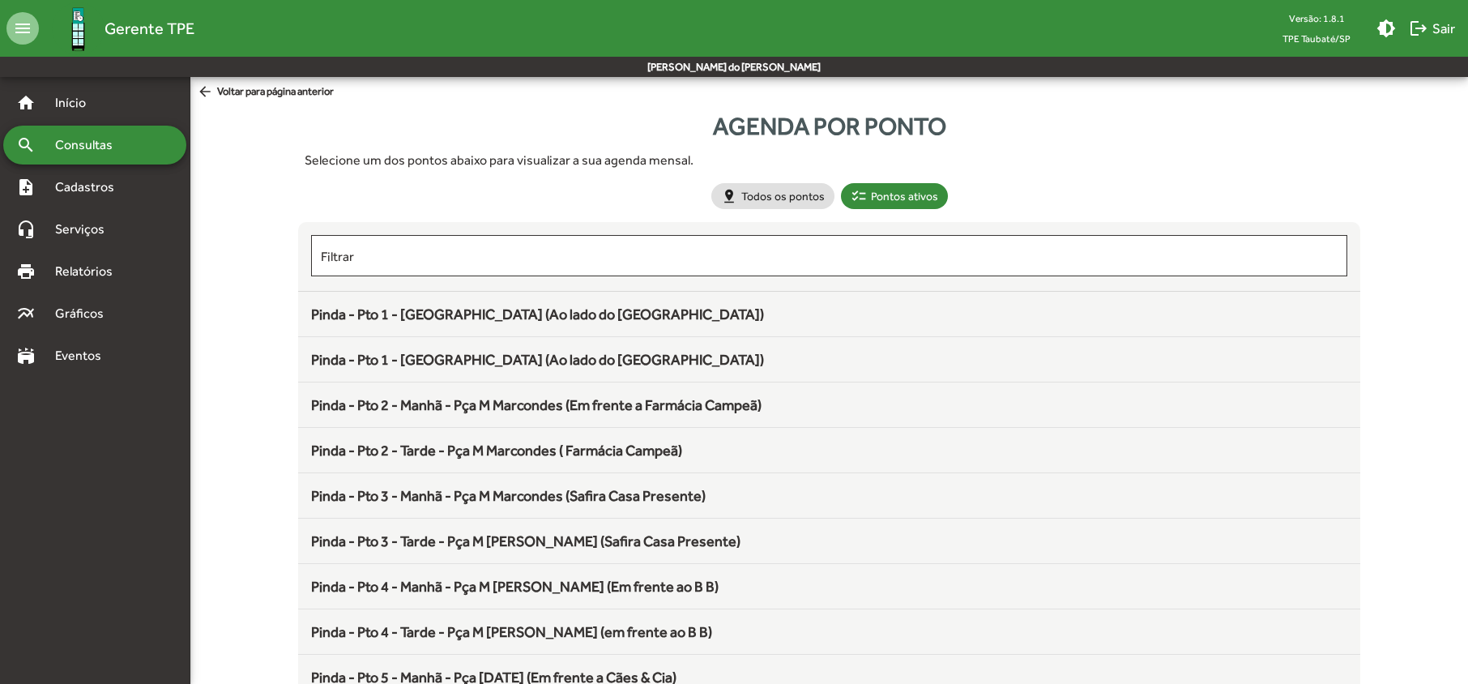
click at [111, 147] on span "Consultas" at bounding box center [89, 144] width 88 height 19
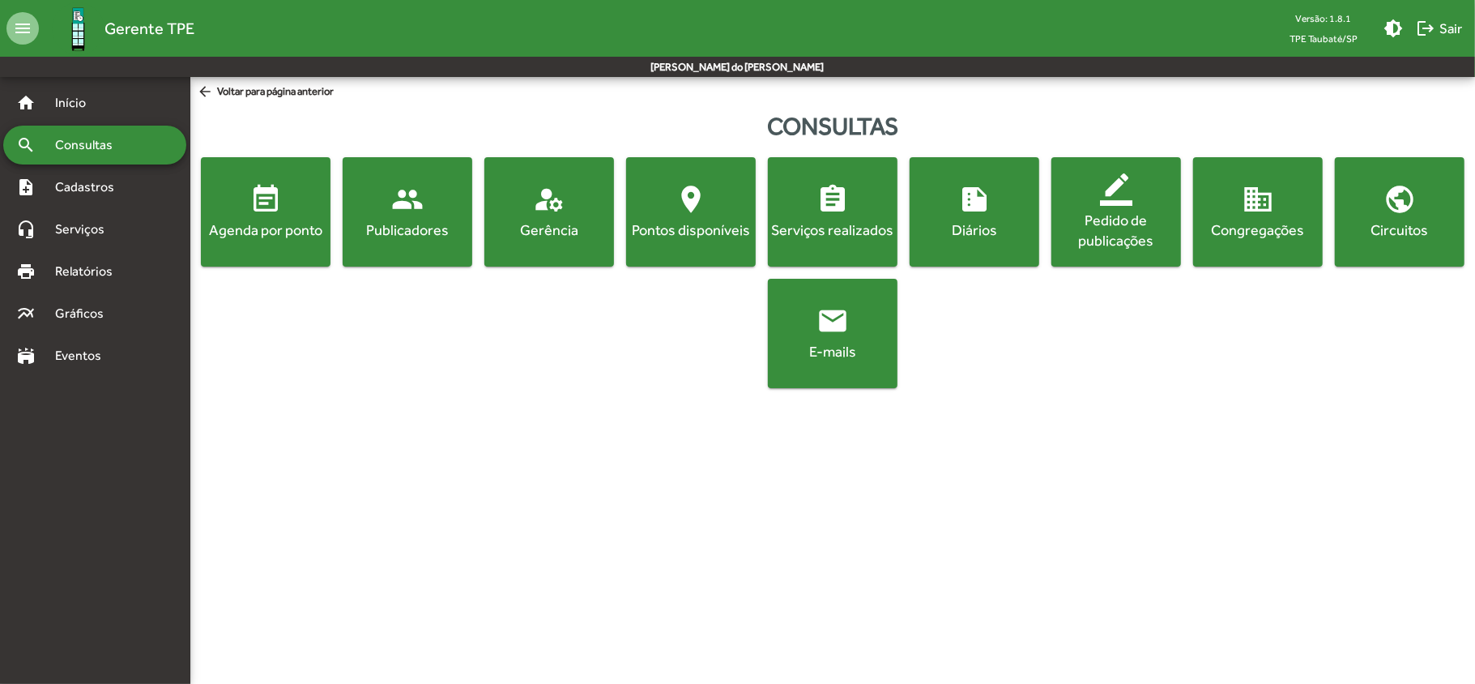
click at [248, 243] on button "event_note Agenda por ponto" at bounding box center [266, 211] width 130 height 109
